Goal: Task Accomplishment & Management: Manage account settings

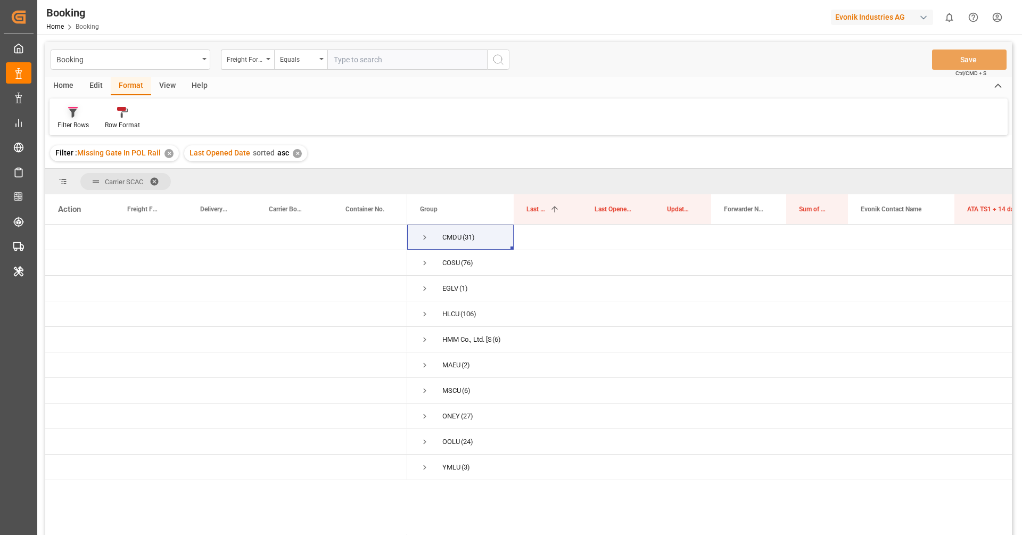
click at [73, 123] on div "Filter Rows" at bounding box center [73, 125] width 31 height 10
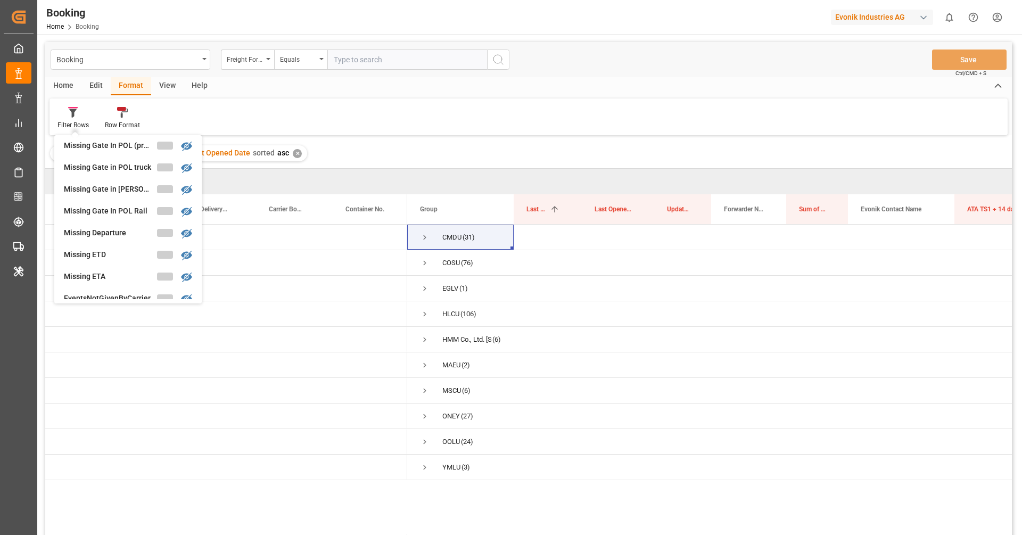
scroll to position [165, 0]
click at [95, 228] on div "Missing Departure" at bounding box center [110, 225] width 93 height 11
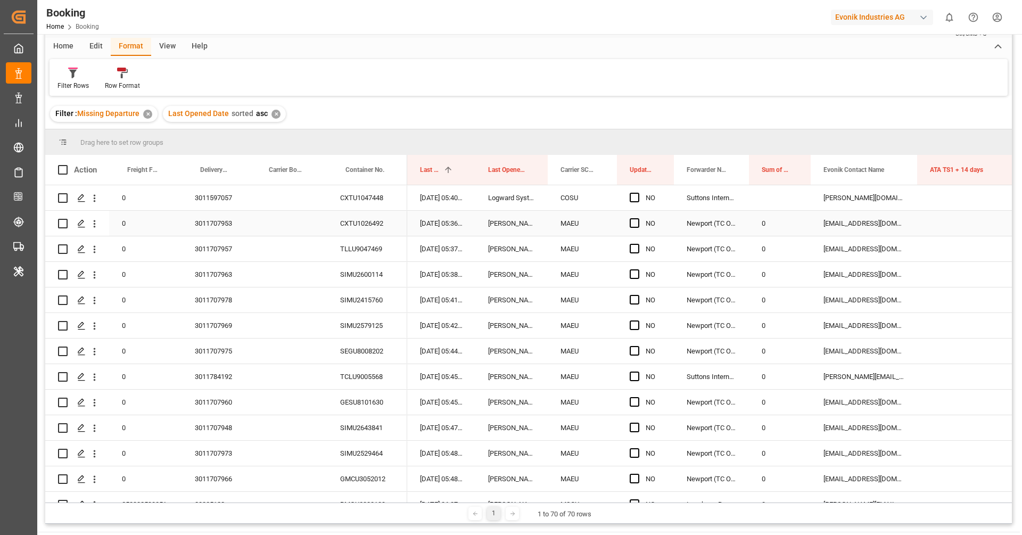
scroll to position [39, 0]
drag, startPoint x: 566, startPoint y: 171, endPoint x: 562, endPoint y: 142, distance: 29.1
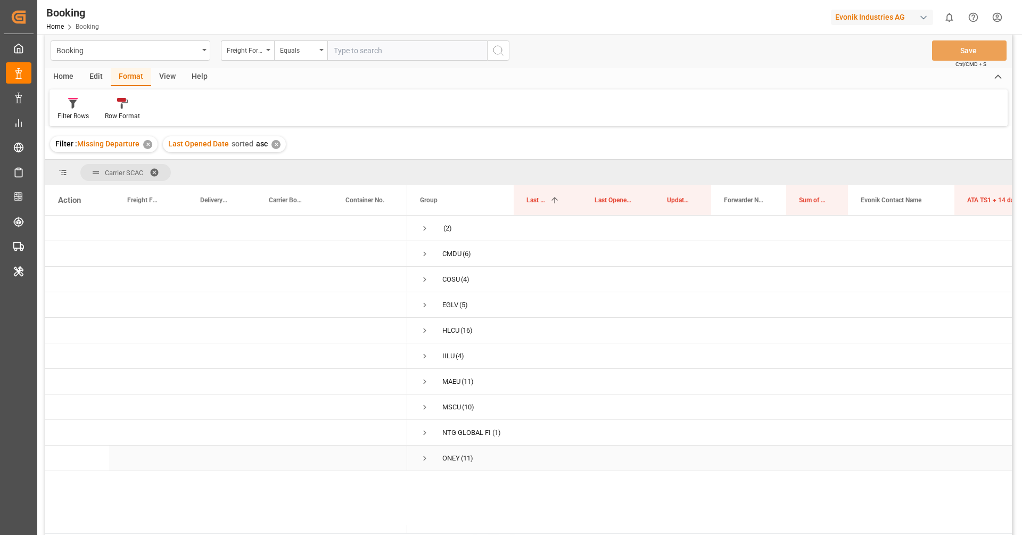
scroll to position [5, 0]
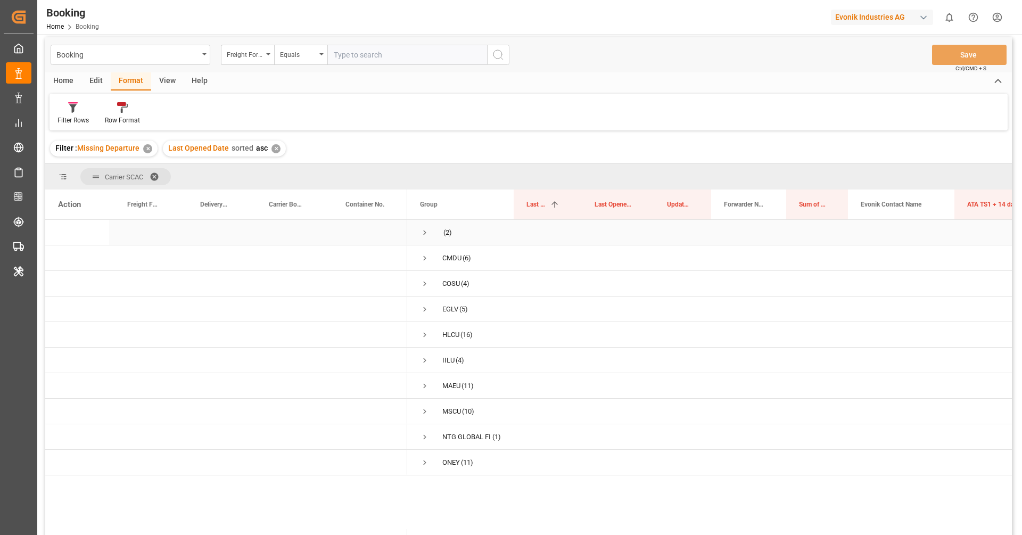
click at [421, 230] on span "Press SPACE to select this row." at bounding box center [425, 233] width 10 height 10
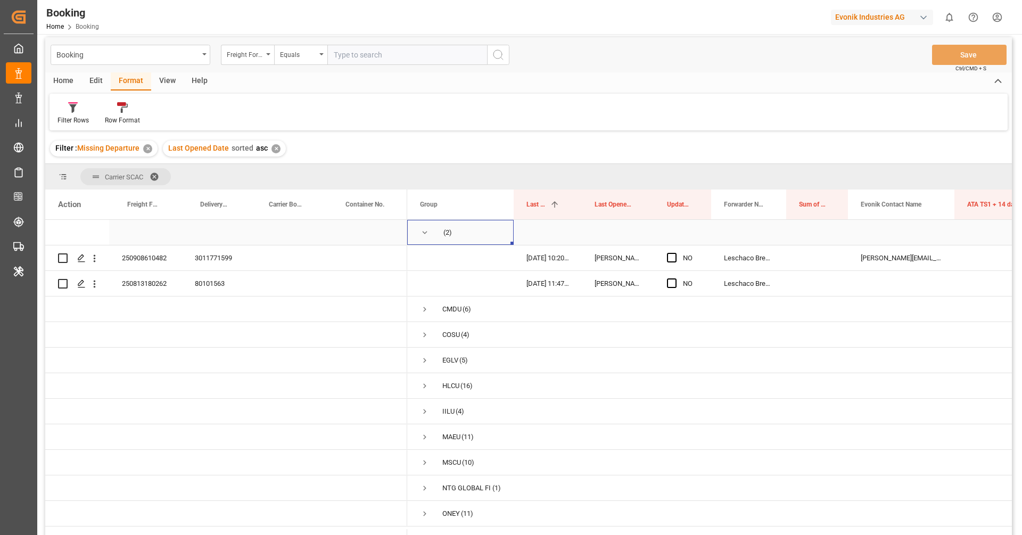
click at [427, 235] on span "Press SPACE to select this row." at bounding box center [425, 233] width 10 height 10
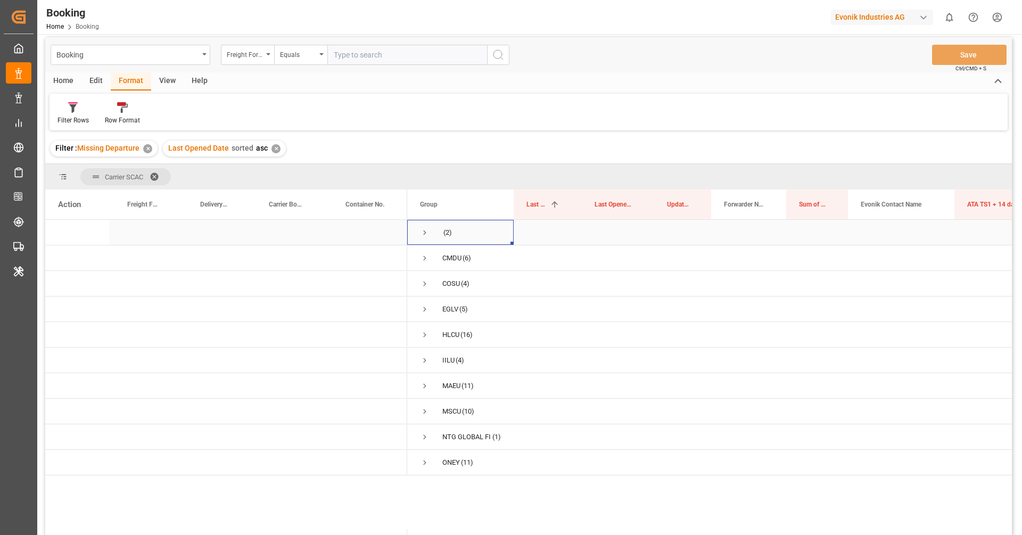
click at [427, 236] on span "Press SPACE to select this row." at bounding box center [425, 233] width 10 height 10
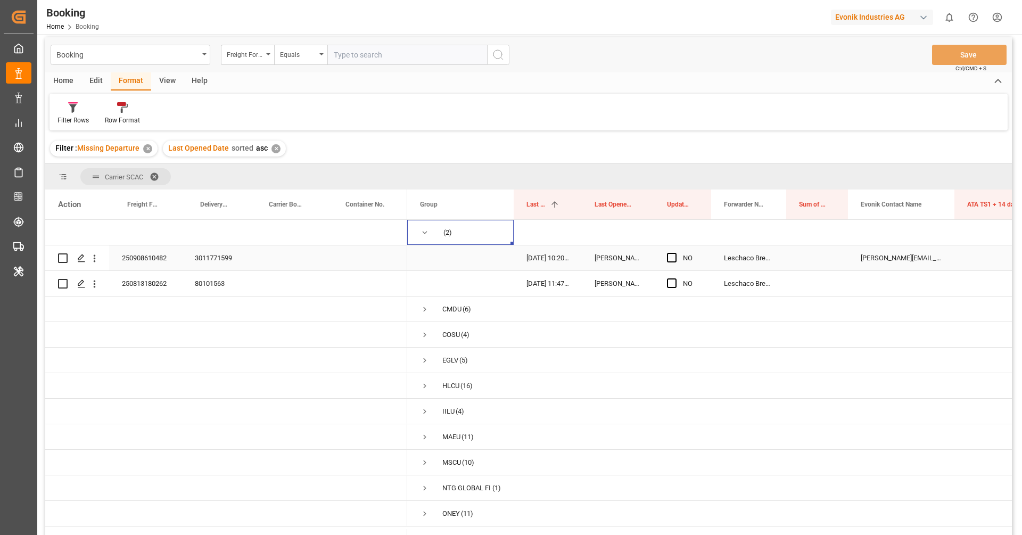
click at [154, 268] on div "250908610482" at bounding box center [145, 257] width 73 height 25
click at [98, 264] on button "open menu" at bounding box center [94, 258] width 11 height 20
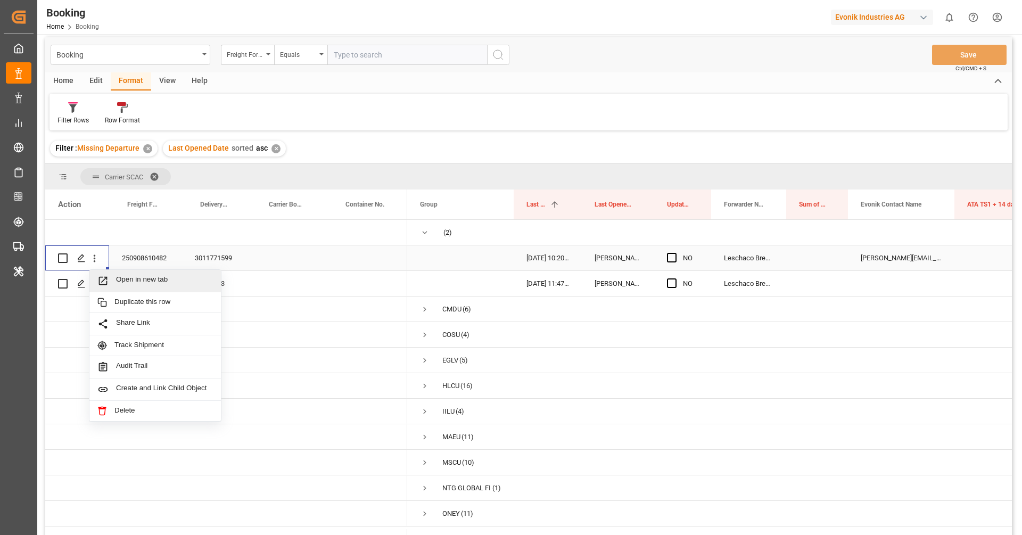
click at [127, 283] on span "Open in new tab" at bounding box center [164, 280] width 97 height 11
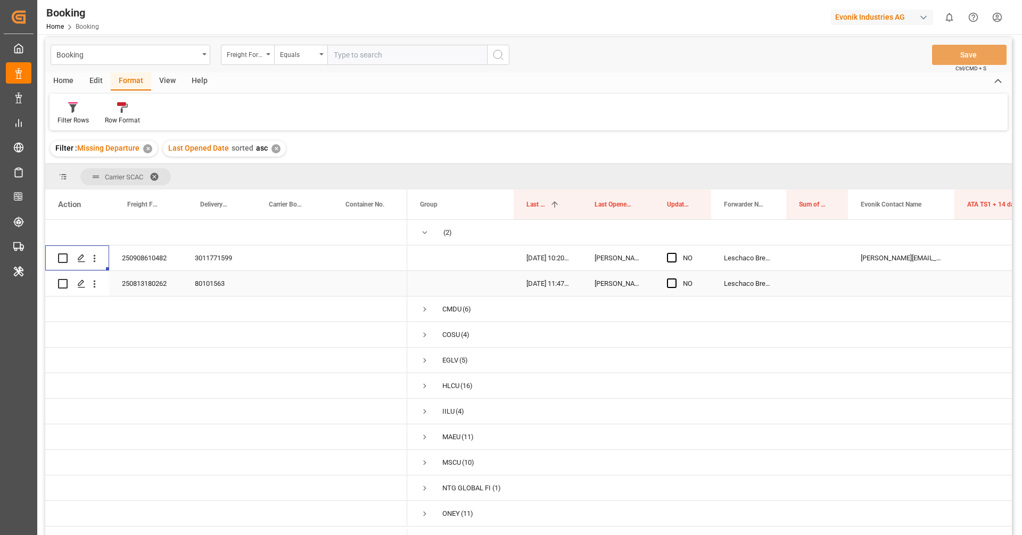
click at [150, 285] on div "250813180262" at bounding box center [145, 283] width 73 height 25
click at [94, 288] on icon "open menu" at bounding box center [94, 284] width 11 height 11
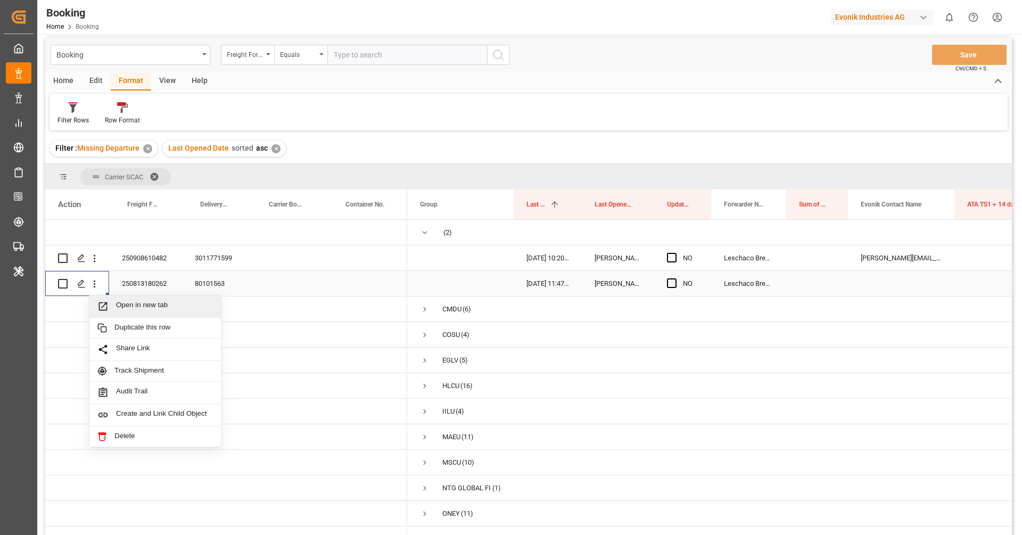
click at [120, 305] on span "Open in new tab" at bounding box center [164, 306] width 97 height 11
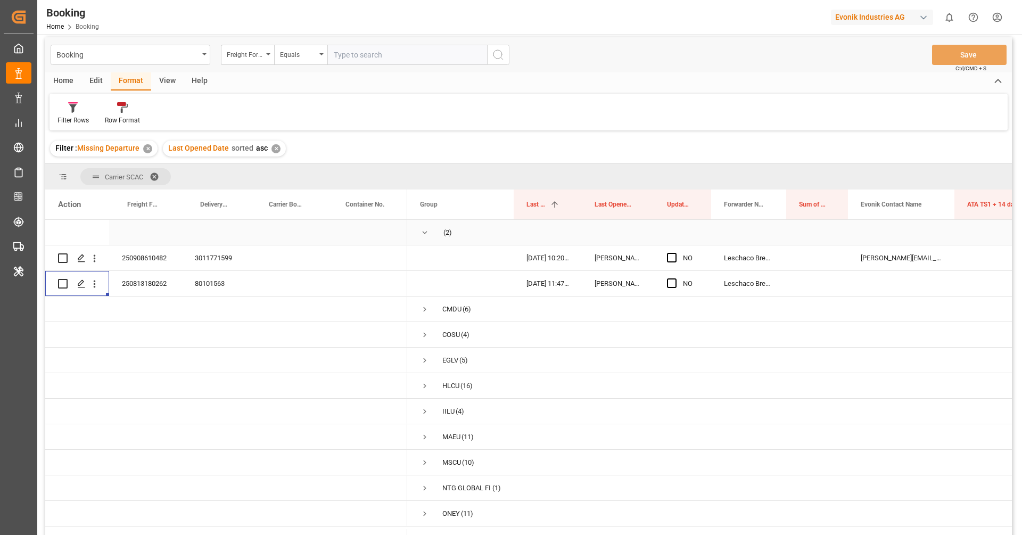
click at [424, 241] on span "Press SPACE to select this row." at bounding box center [425, 232] width 10 height 24
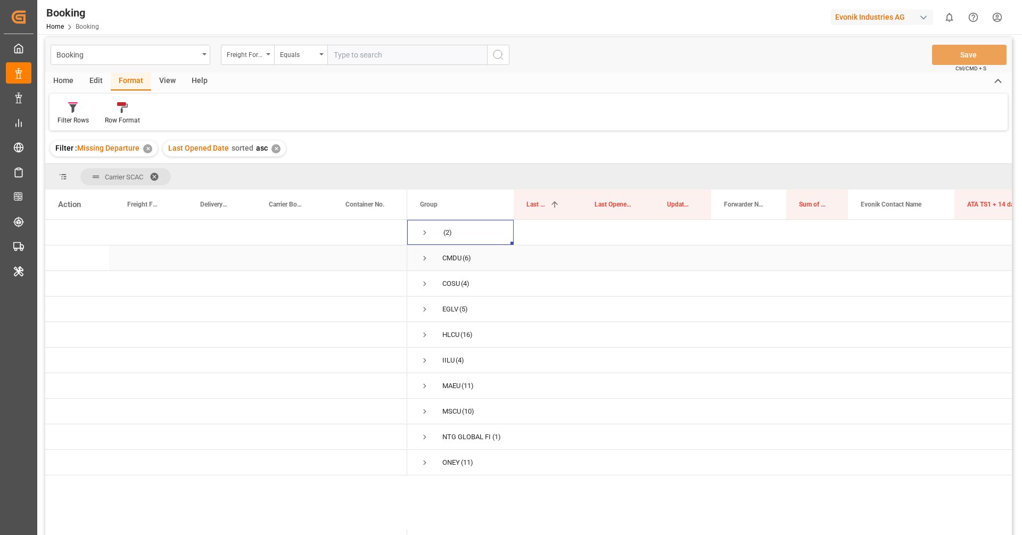
click at [428, 256] on span "Press SPACE to select this row." at bounding box center [425, 258] width 10 height 10
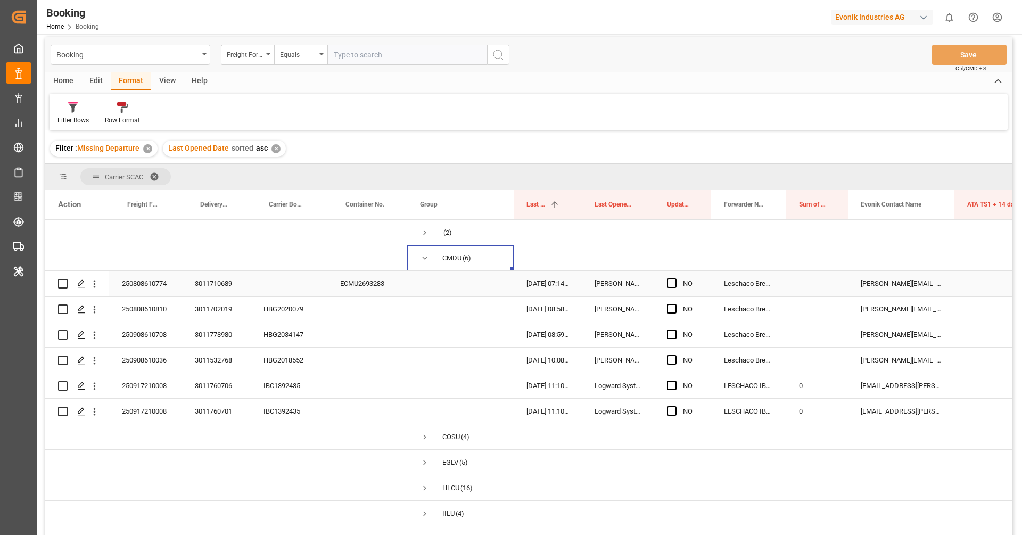
click at [353, 291] on div "ECMU2693283" at bounding box center [367, 283] width 80 height 25
click at [94, 288] on icon "open menu" at bounding box center [94, 284] width 11 height 11
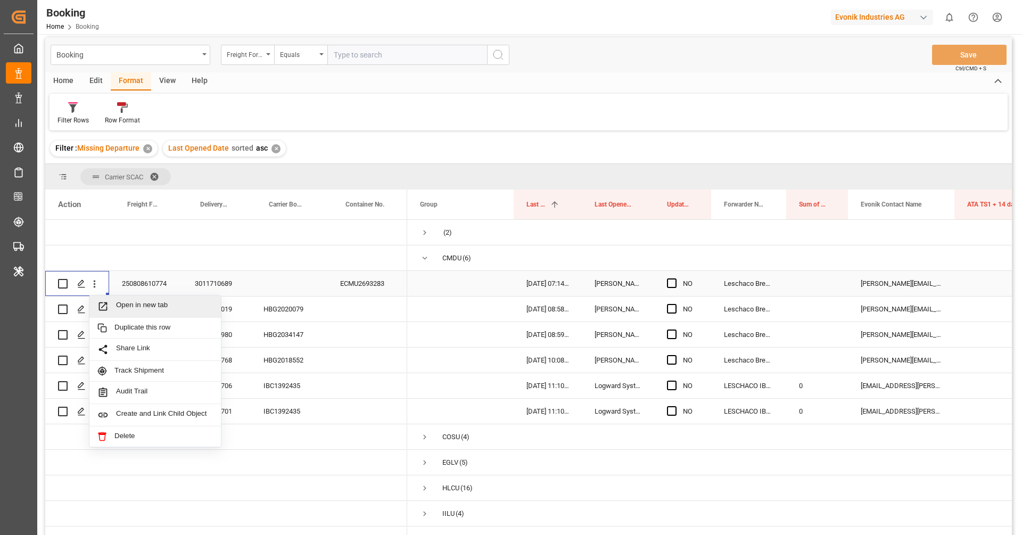
click at [248, 277] on div "3011710689" at bounding box center [216, 283] width 69 height 25
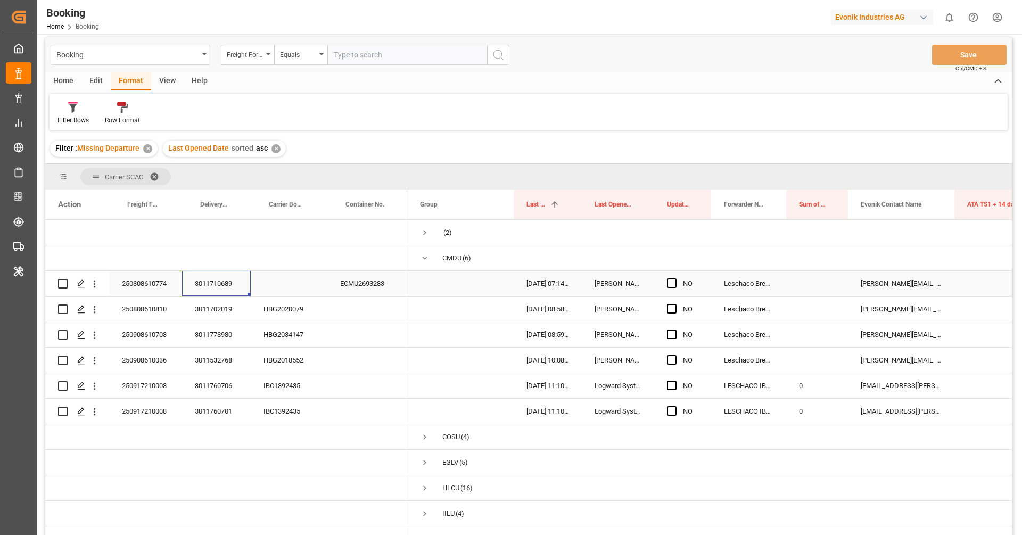
click at [183, 284] on div "3011710689" at bounding box center [216, 283] width 69 height 25
click at [152, 282] on div "250808610774" at bounding box center [145, 283] width 73 height 25
click at [350, 288] on div "ECMU2693283" at bounding box center [367, 283] width 80 height 25
click at [168, 279] on div "250808610774" at bounding box center [145, 283] width 73 height 25
click at [96, 288] on icon "open menu" at bounding box center [94, 284] width 11 height 11
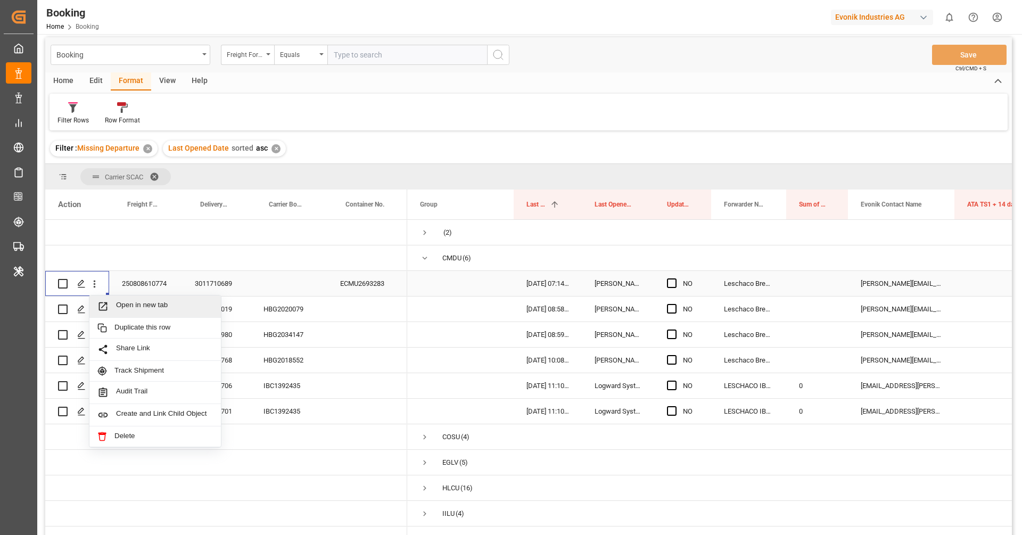
click at [125, 302] on span "Open in new tab" at bounding box center [164, 306] width 97 height 11
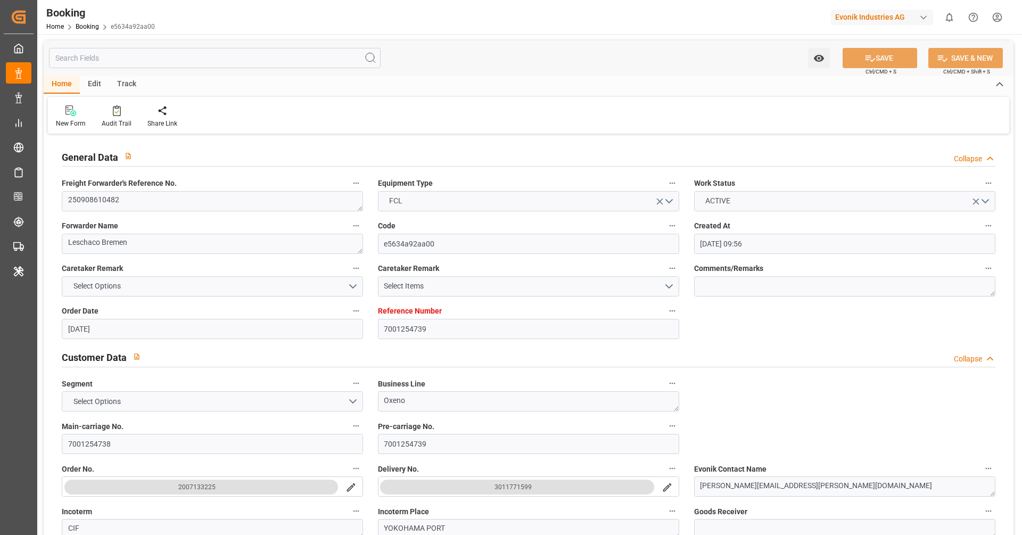
click at [137, 213] on div "Freight Forwarder's Reference No. 250908610482" at bounding box center [212, 194] width 316 height 43
click at [144, 203] on textarea "250908610482" at bounding box center [212, 201] width 301 height 20
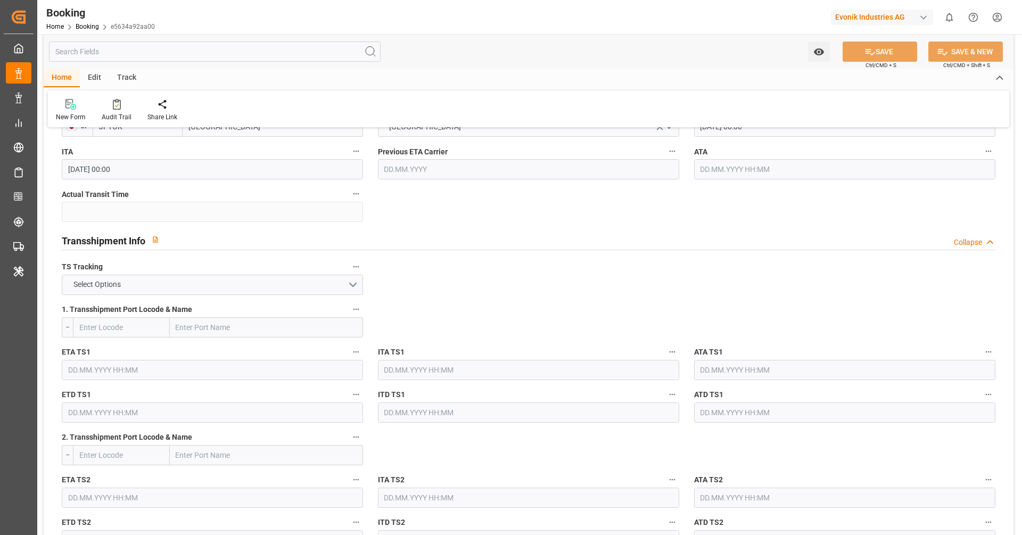
scroll to position [1018, 0]
click at [350, 279] on button "Select Options" at bounding box center [212, 283] width 301 height 20
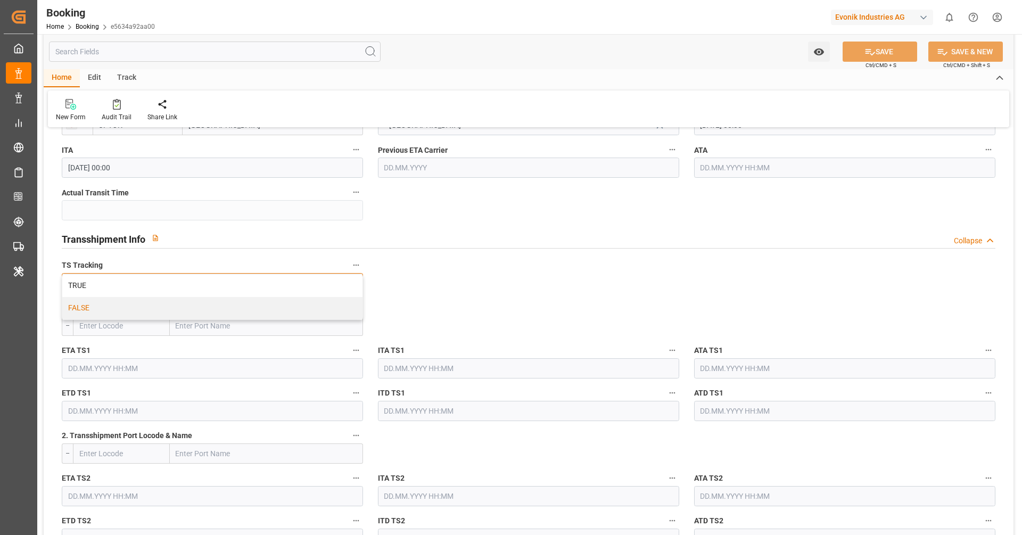
click at [309, 313] on div "FALSE" at bounding box center [212, 308] width 300 height 22
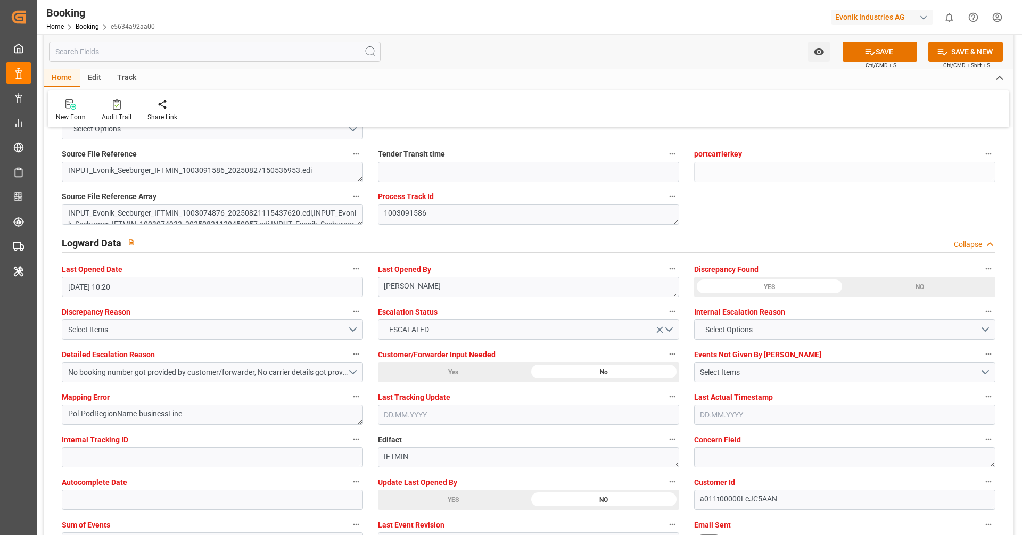
scroll to position [1832, 0]
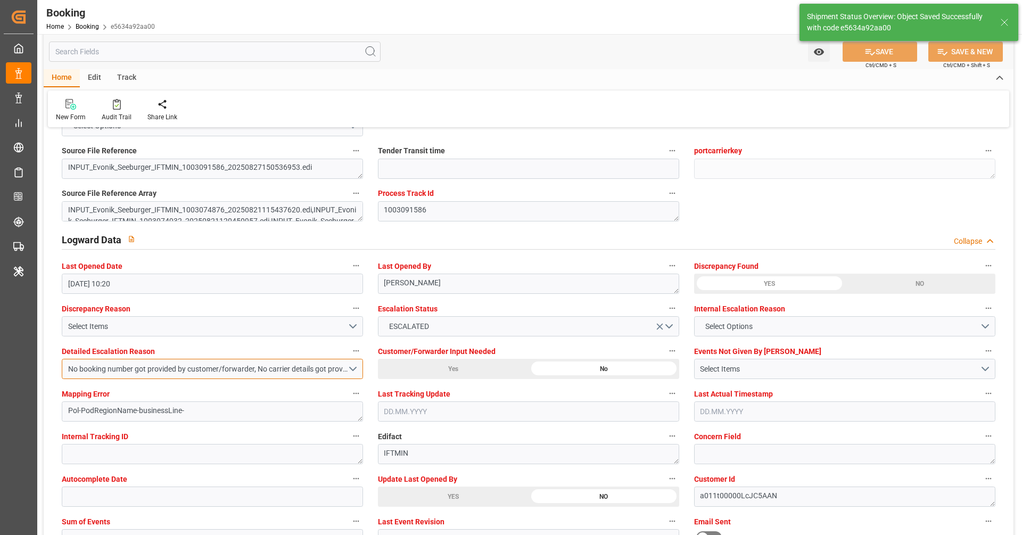
click at [354, 359] on button "No booking number got provided by customer/forwarder, No carrier details got pr…" at bounding box center [212, 369] width 301 height 20
type textarea "[PERSON_NAME]"
type input "[DATE] 04:47"
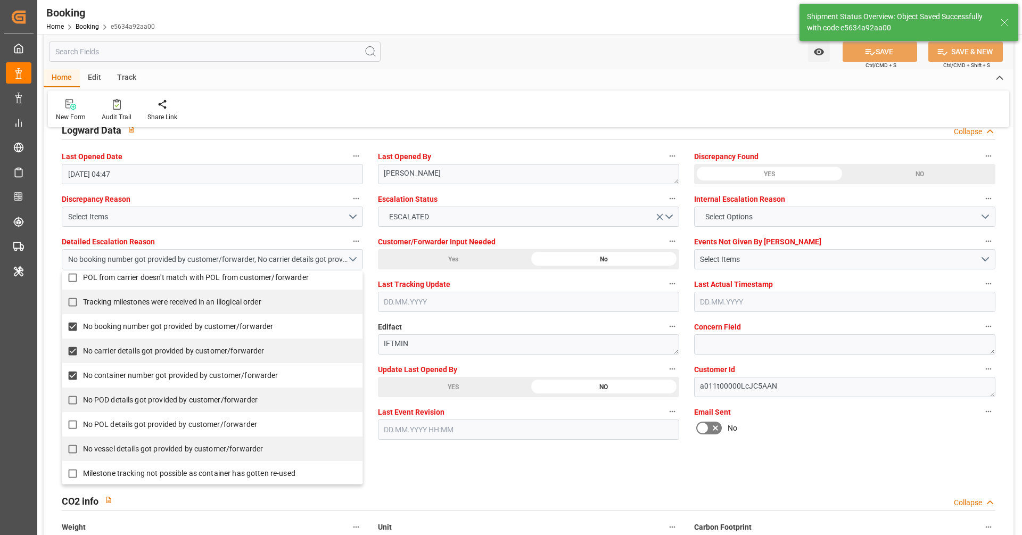
scroll to position [231, 0]
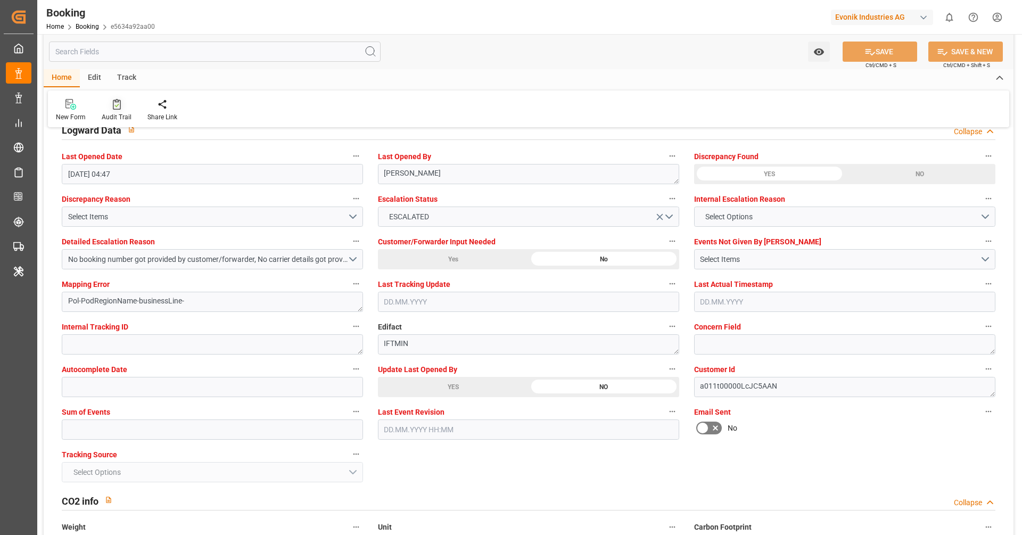
click at [113, 109] on icon at bounding box center [117, 104] width 8 height 11
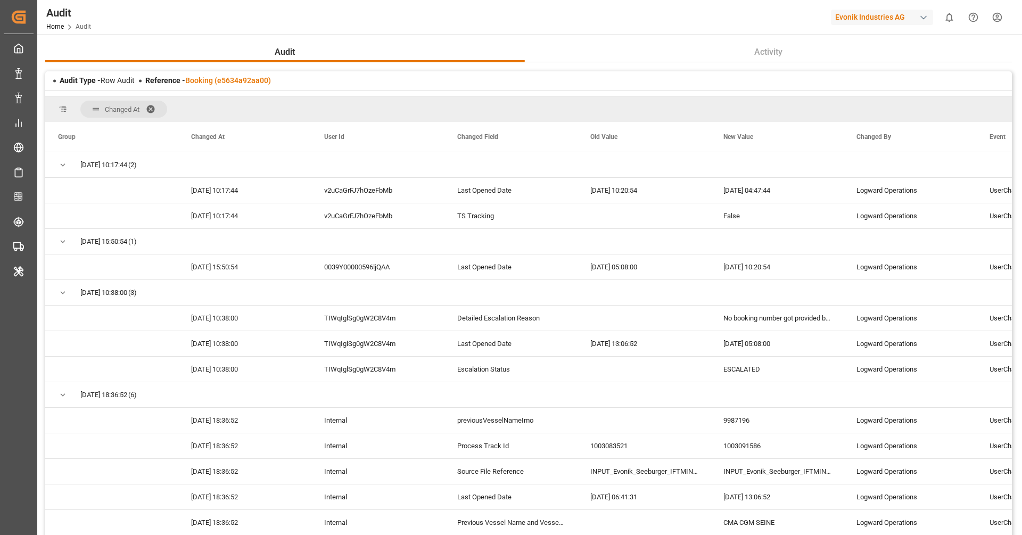
click at [249, 75] on div "Reference - Booking (e5634a92aa00)" at bounding box center [208, 80] width 126 height 11
click at [250, 83] on link "Booking (e5634a92aa00)" at bounding box center [228, 80] width 86 height 9
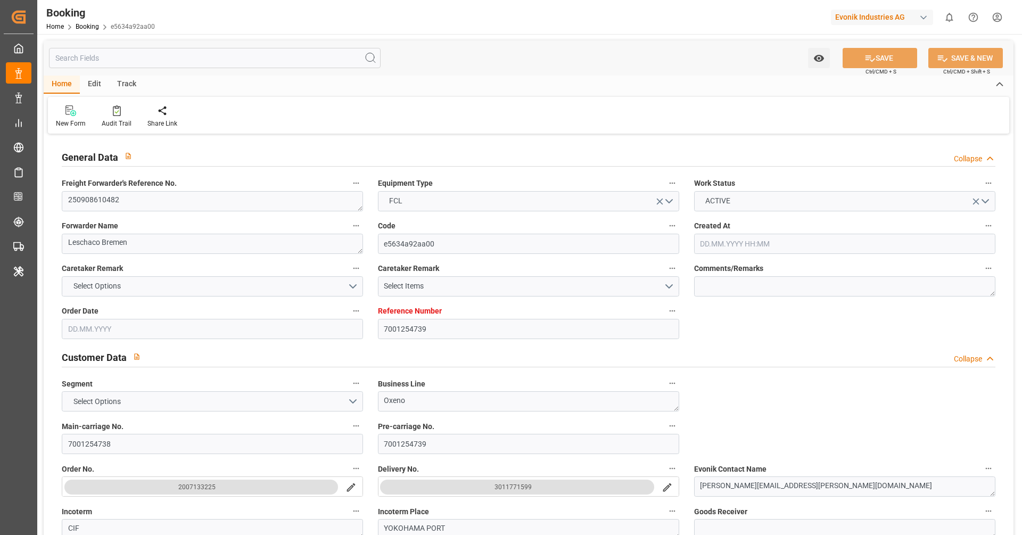
type input "7001254739"
type input "9987196"
type input "EUNWC"
type input "JPYOK"
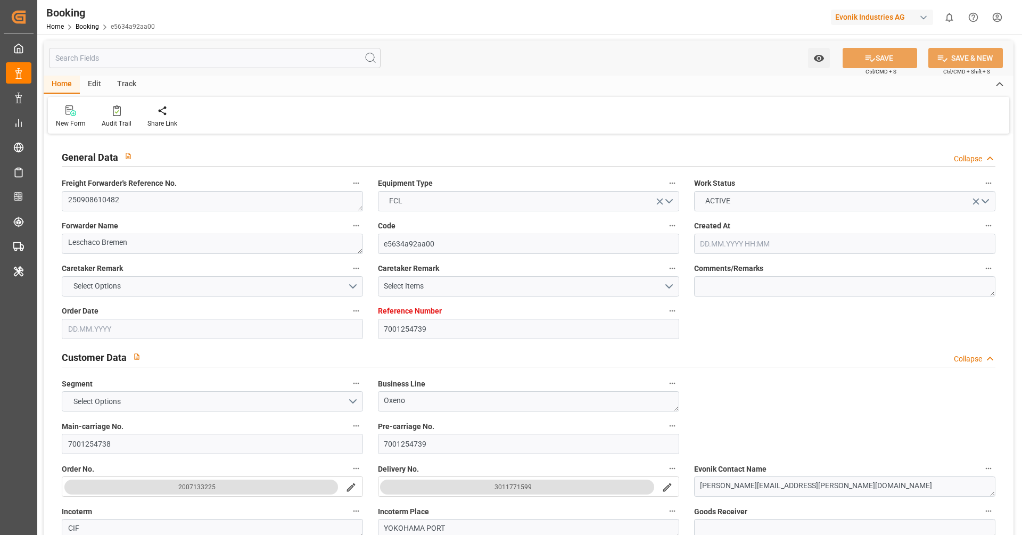
type input "[DATE] 09:56"
type input "[DATE]"
type input "[DATE] 00:00"
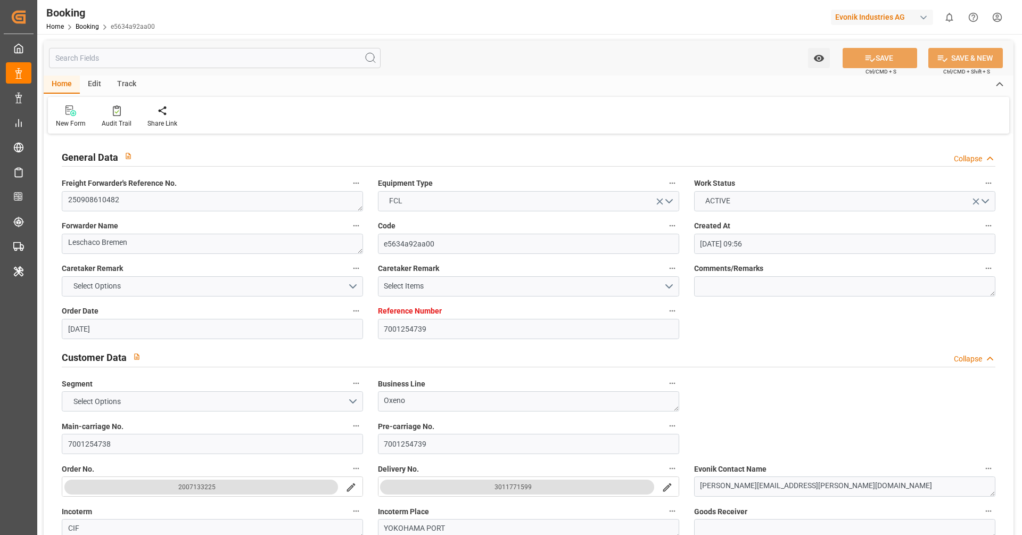
type input "[DATE] 00:00"
type input "[DATE]"
type input "[DATE] 04:47"
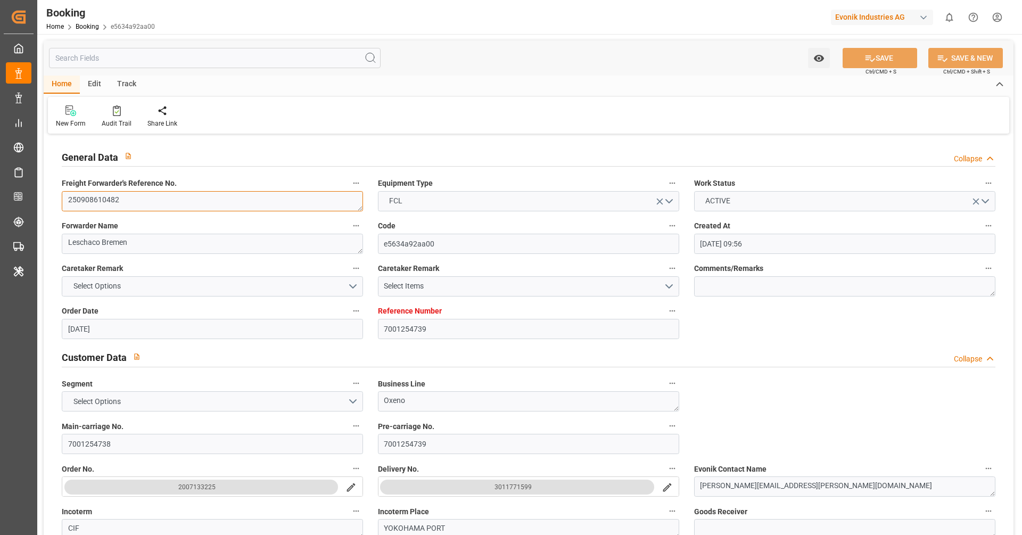
click at [169, 203] on textarea "250908610482" at bounding box center [212, 201] width 301 height 20
click at [466, 102] on div "New Form Audit Trail Share Link" at bounding box center [529, 115] width 962 height 37
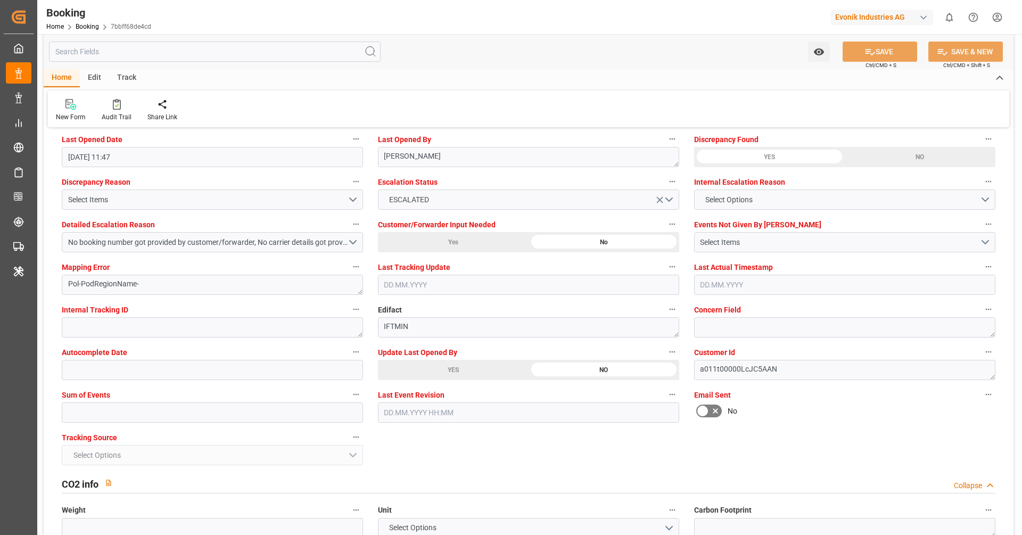
scroll to position [1964, 0]
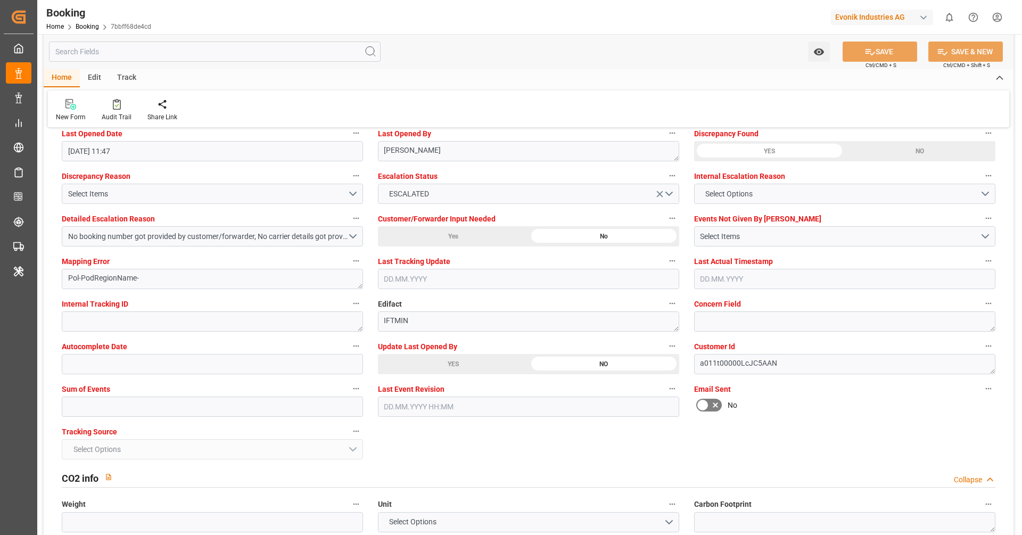
click at [408, 366] on div "YES" at bounding box center [453, 364] width 151 height 20
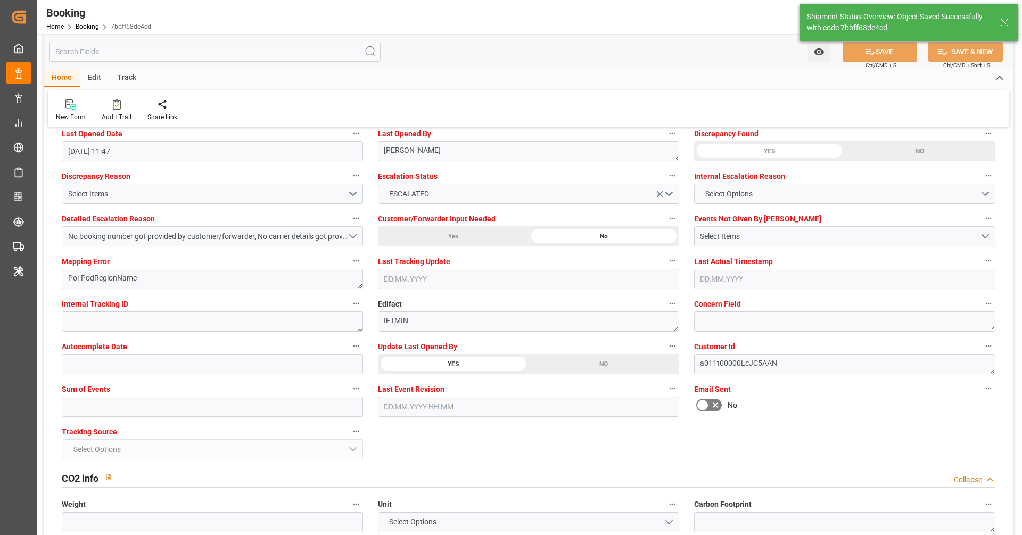
type textarea "[PERSON_NAME]"
type input "18.09.2025 04:52"
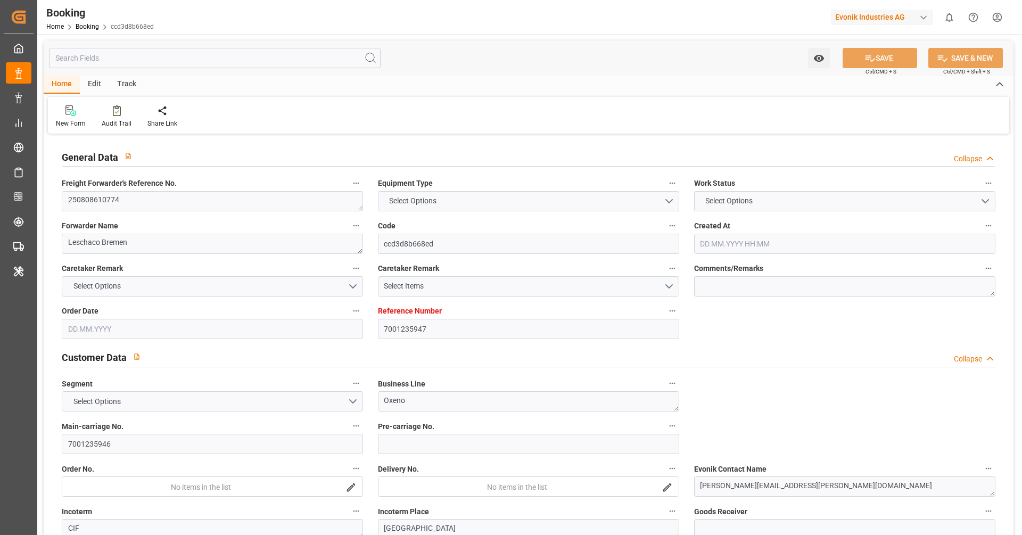
type input "7001235947"
type input "9731949"
type input "CMACGM"
type input "CMA CGM Group"
type input "EUNWC"
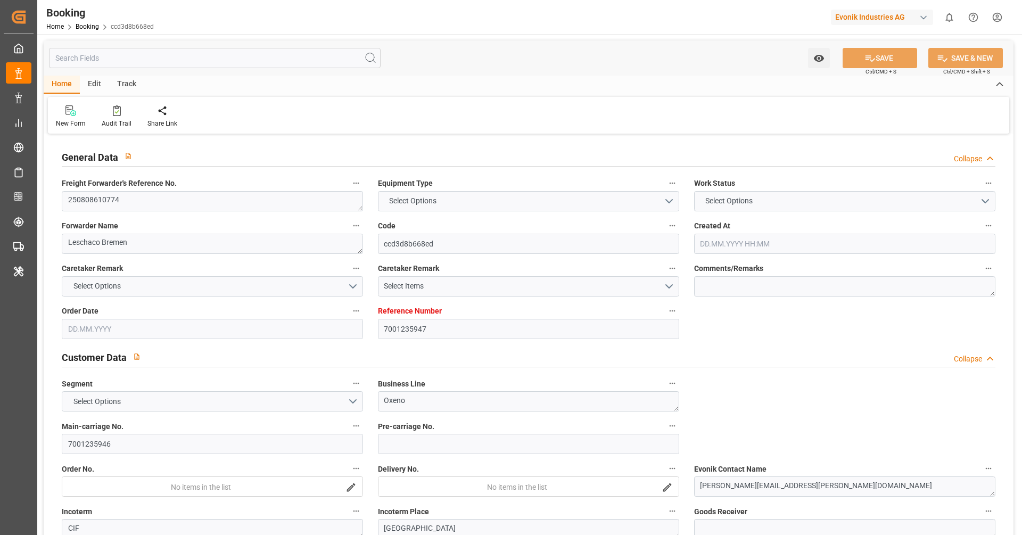
type input "COCTG"
type input "30.07.2025 08:53"
type input "30.07.2025"
type input "31.08.2025"
type input "06.08.2025"
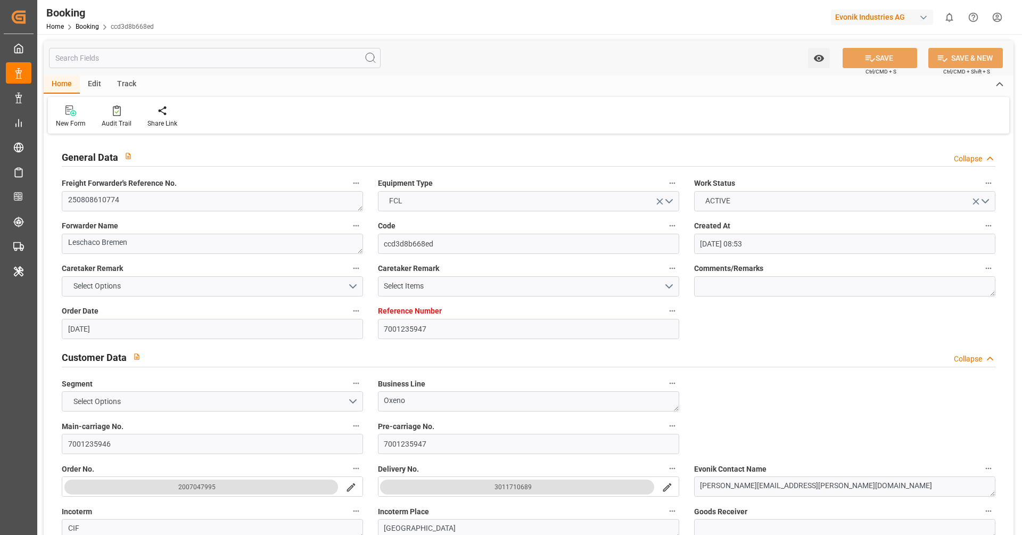
type input "13.08.2025 00:00"
type input "11.08.2025 00:00"
type input "20.08.2025 00:00"
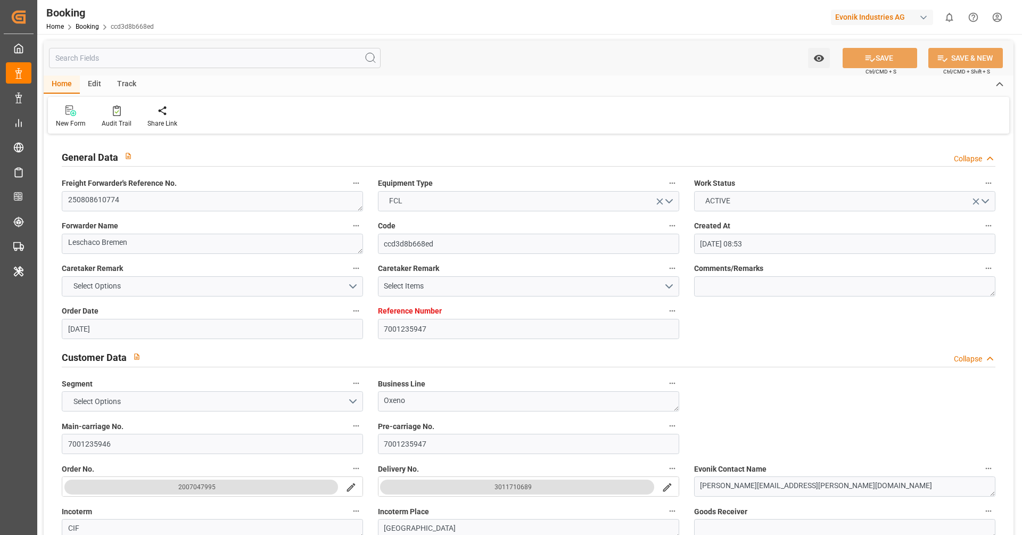
type input "13.09.2025 00:00"
type input "11.08.2025"
type input "17.09.2025 07:14"
